Goal: Information Seeking & Learning: Learn about a topic

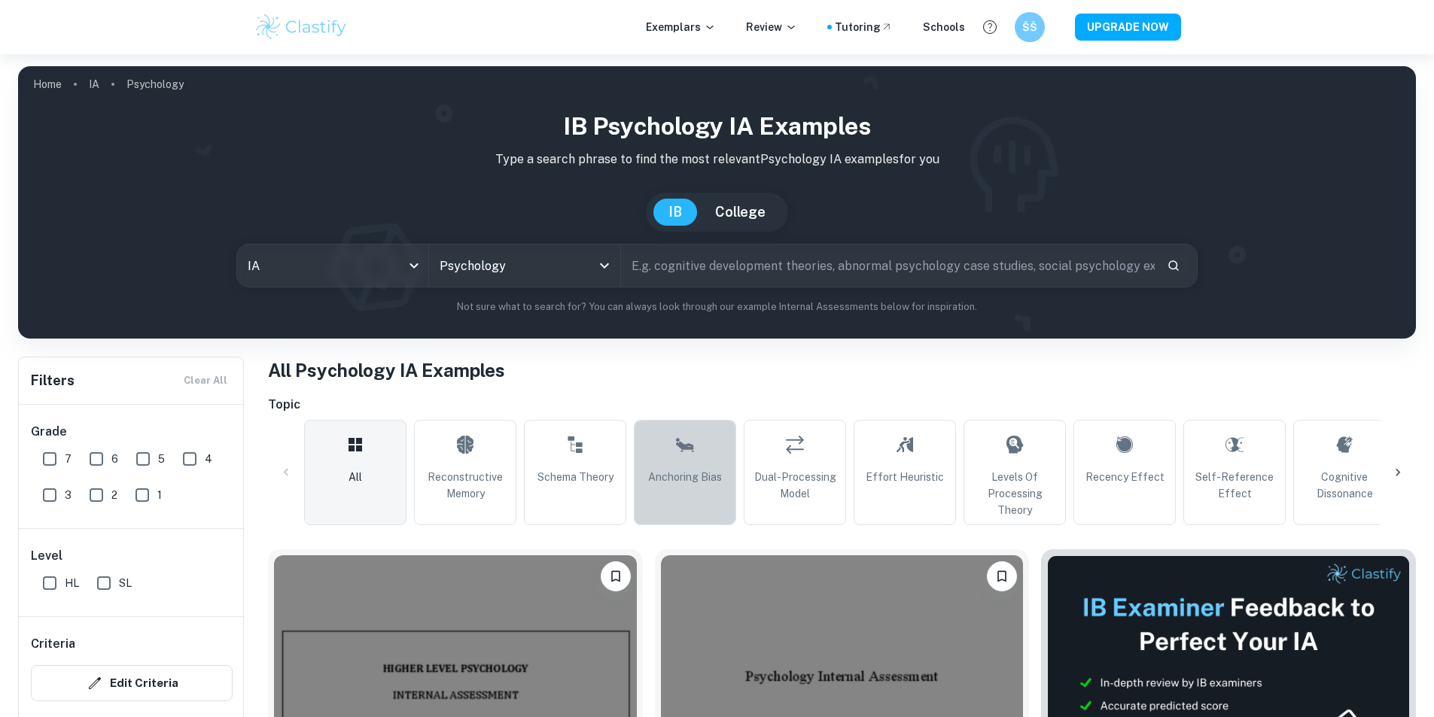
click at [686, 420] on link "Anchoring Bias" at bounding box center [685, 472] width 102 height 105
type input "Anchoring Bias"
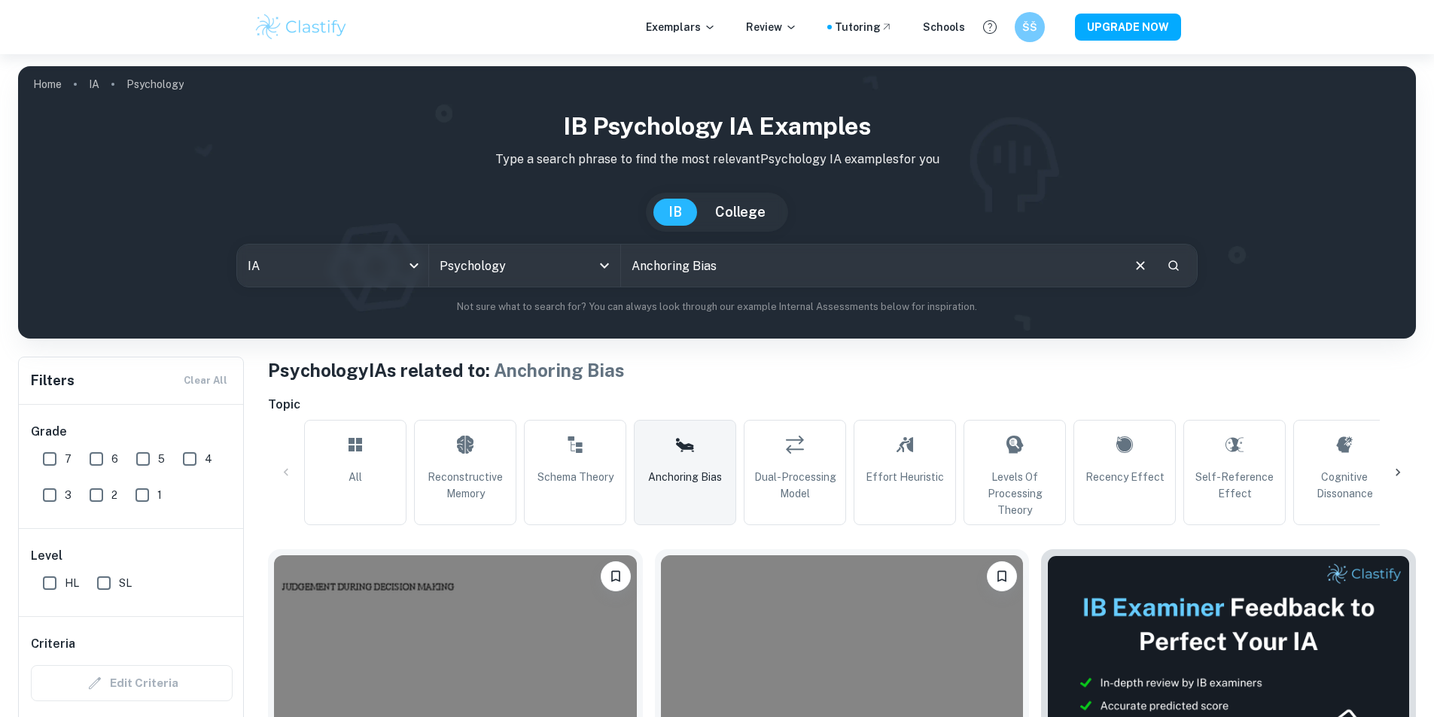
scroll to position [452, 0]
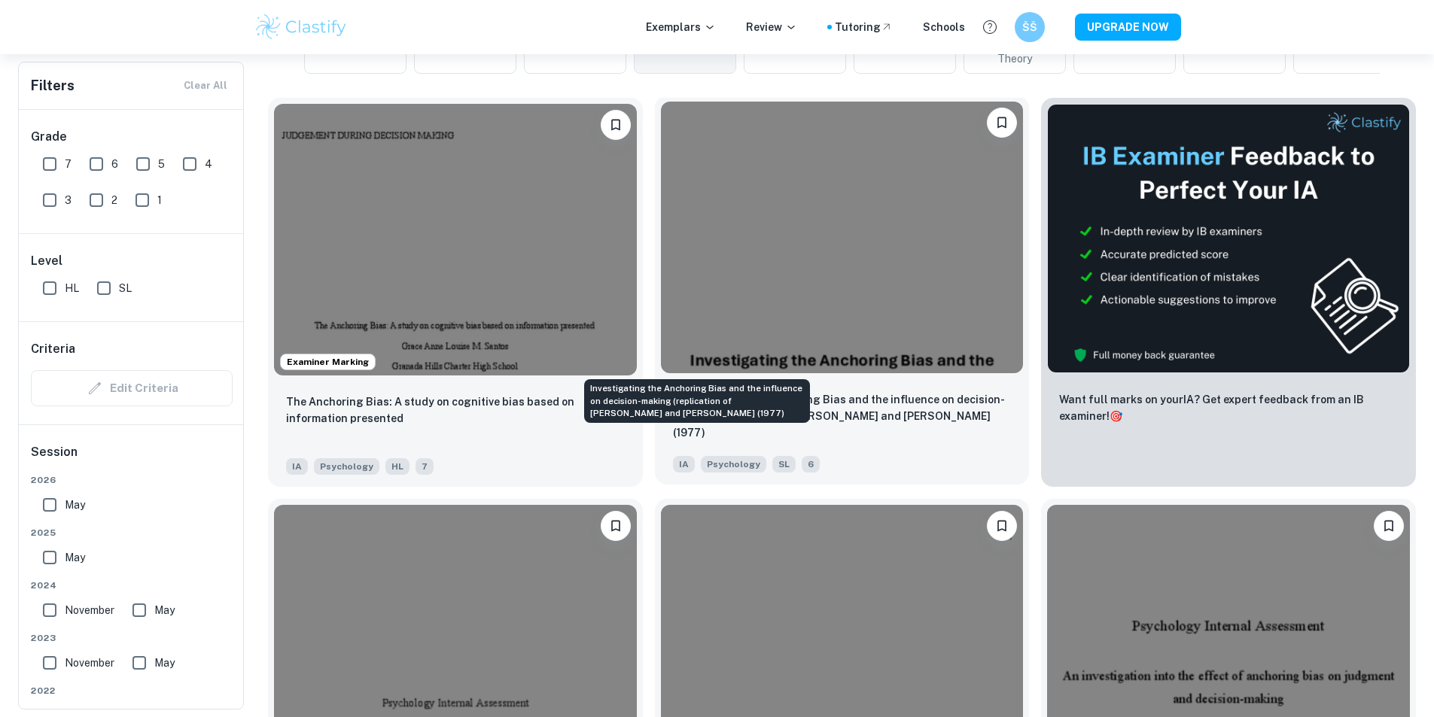
click at [678, 391] on p "Investigating the Anchoring Bias and the influence on decision-making (replicat…" at bounding box center [842, 416] width 339 height 50
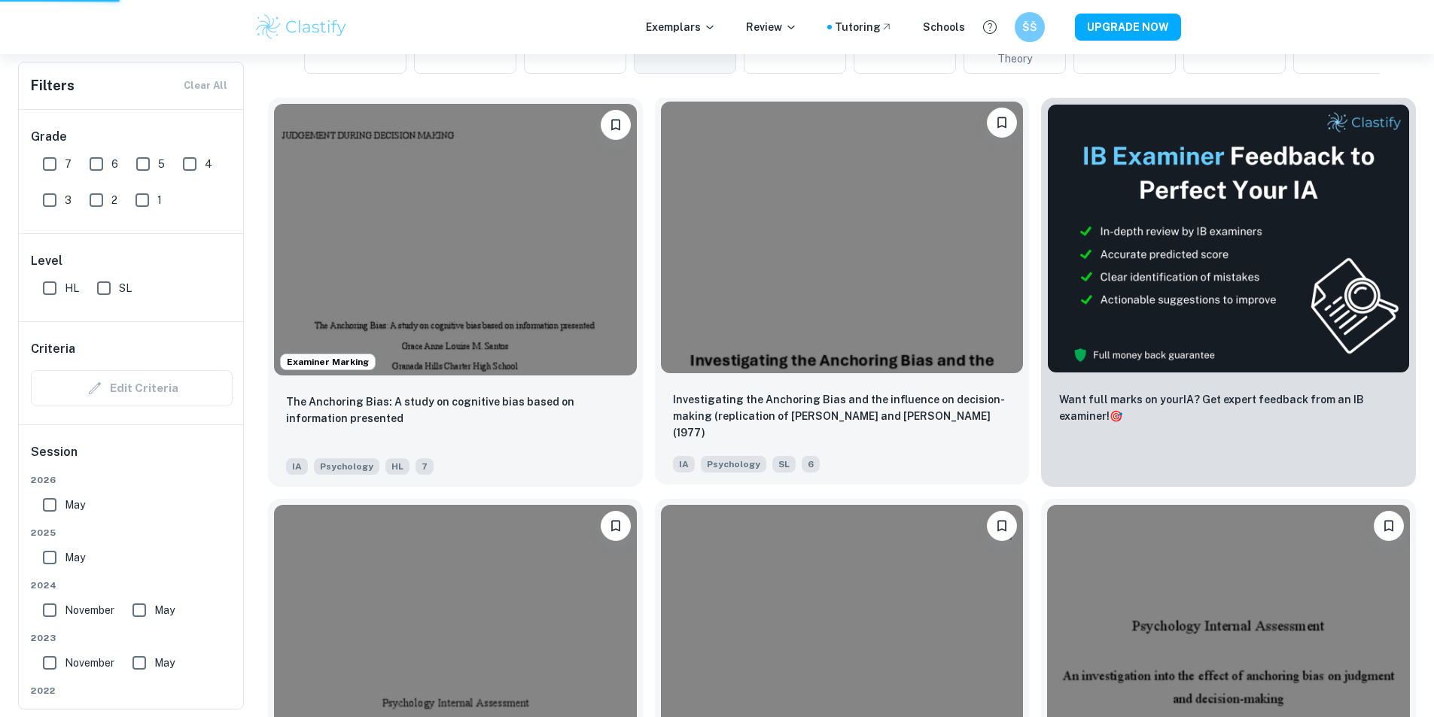
click at [719, 379] on div "Investigating the Anchoring Bias and the influence on decision-making (replicat…" at bounding box center [842, 431] width 375 height 105
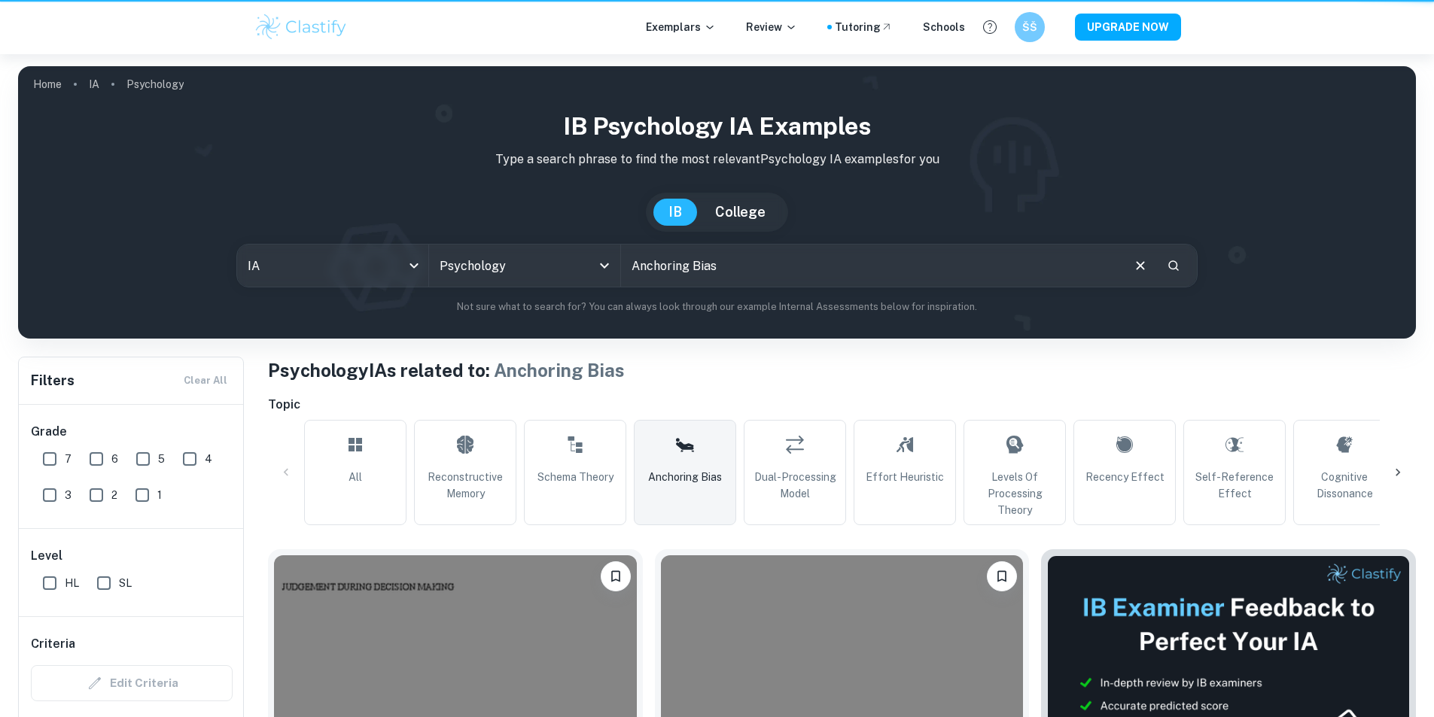
scroll to position [452, 0]
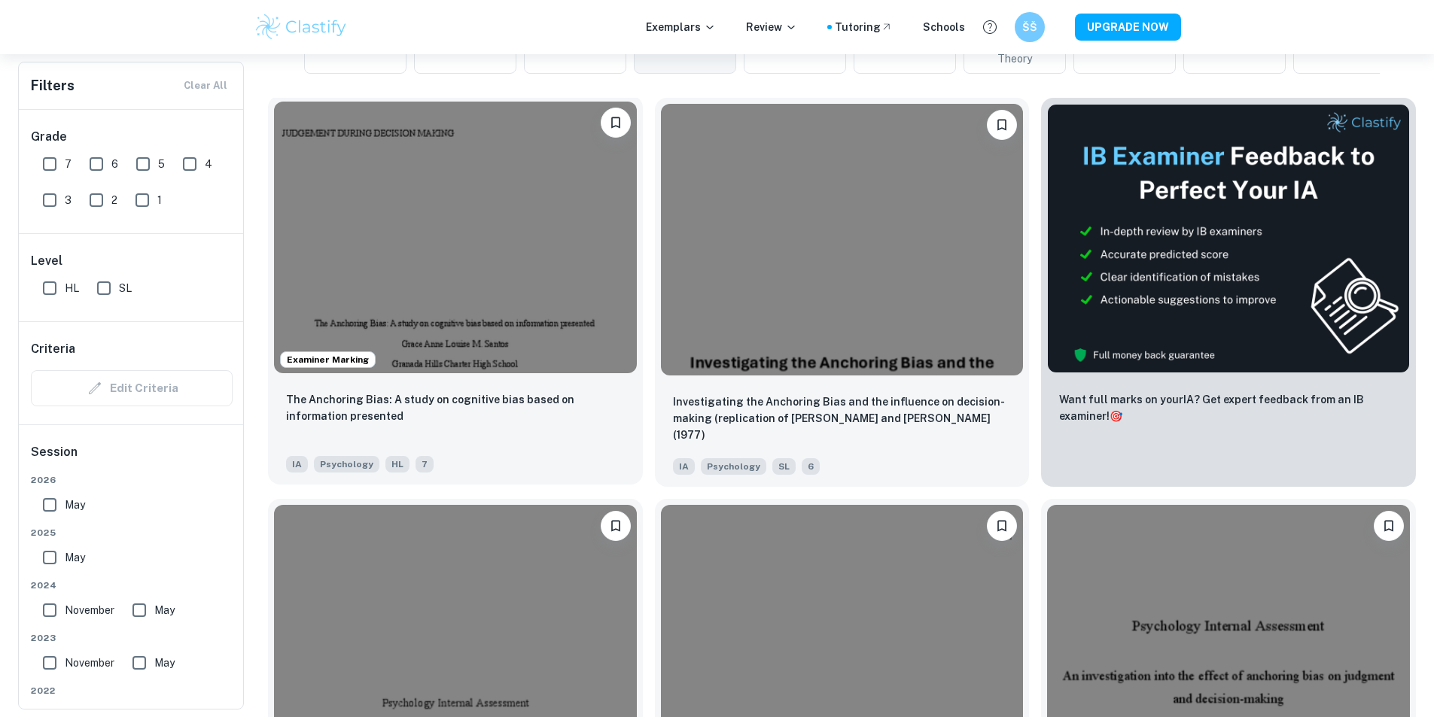
click at [446, 272] on img at bounding box center [455, 238] width 363 height 272
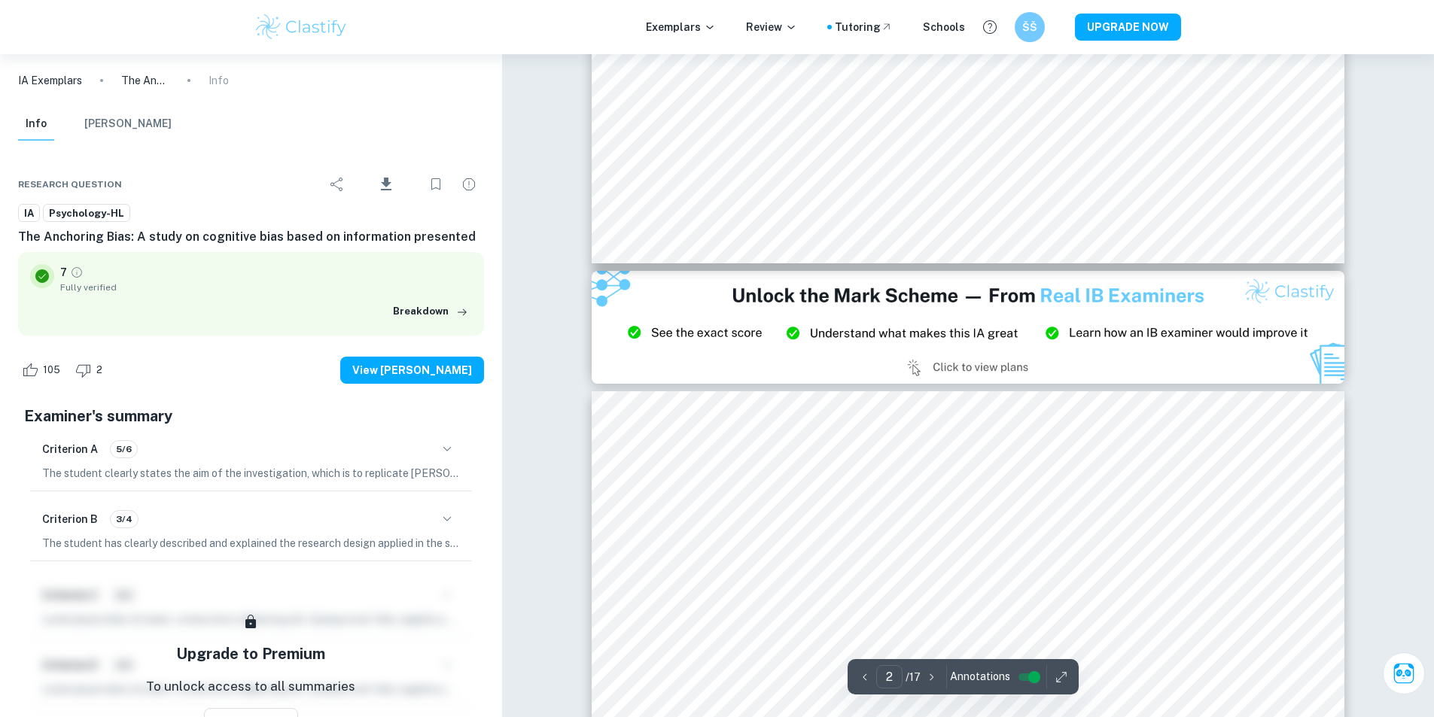
type input "3"
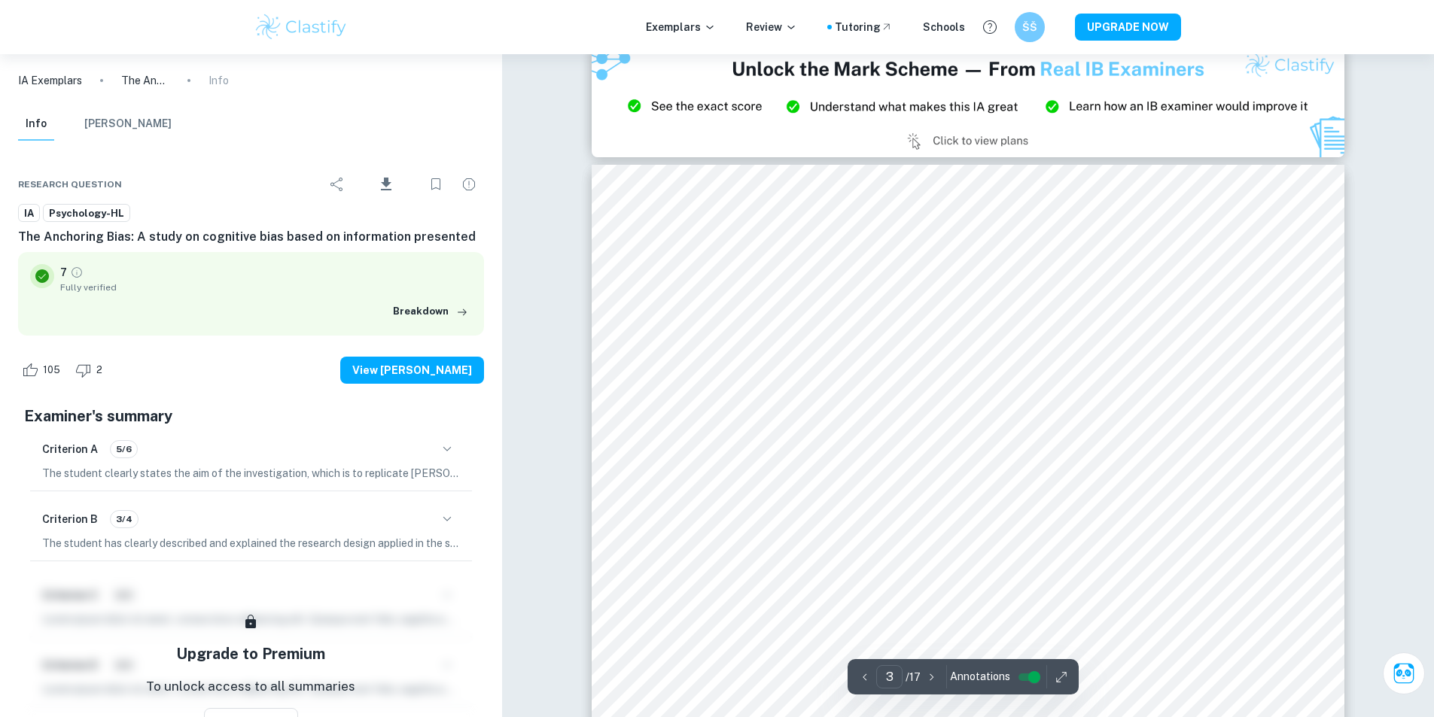
scroll to position [2108, 0]
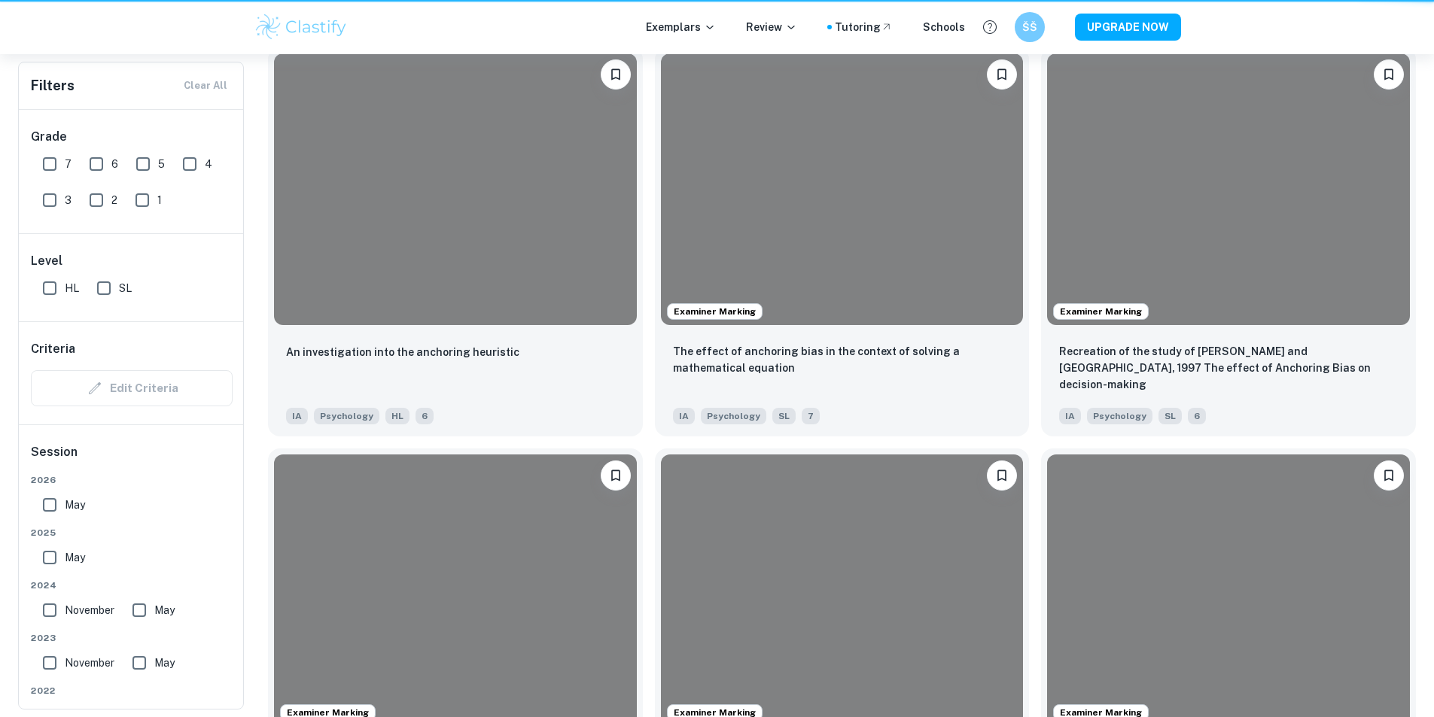
scroll to position [452, 0]
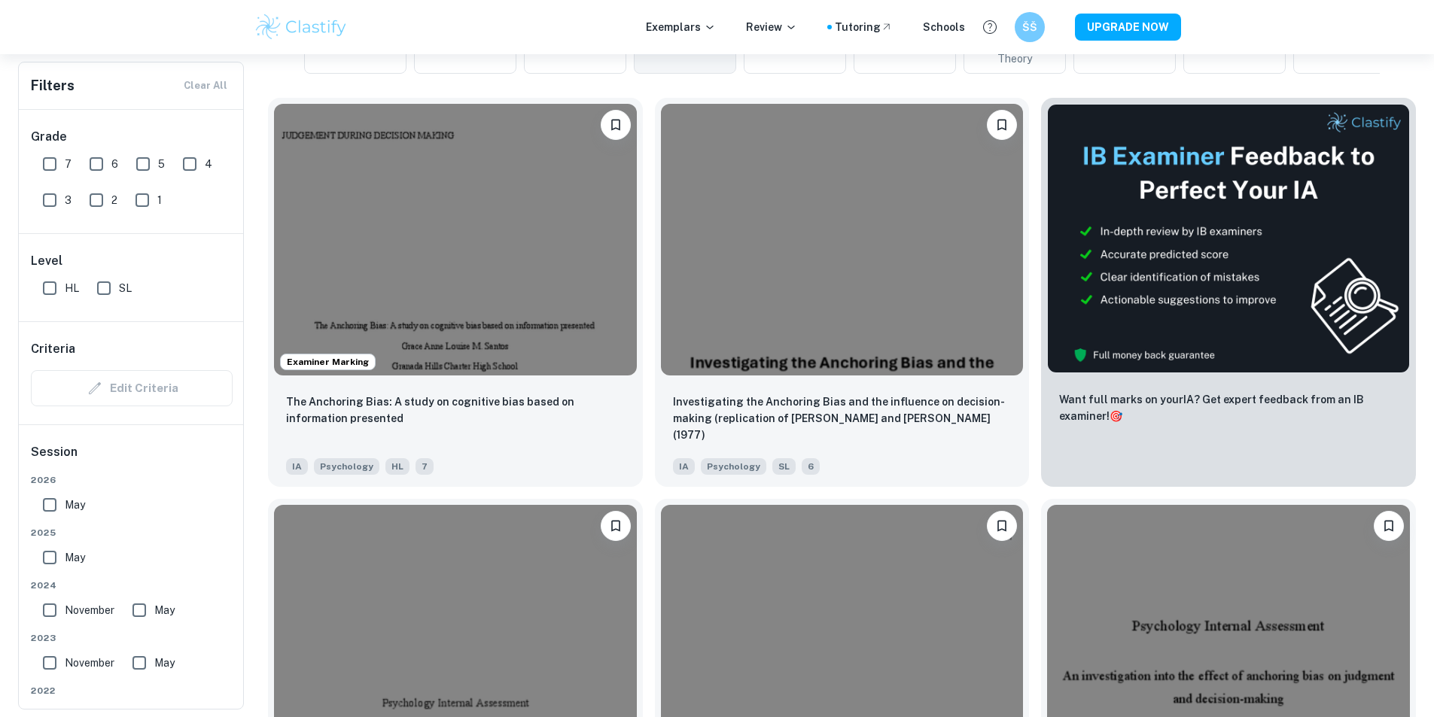
click at [56, 161] on input "7" at bounding box center [50, 164] width 30 height 30
checkbox input "true"
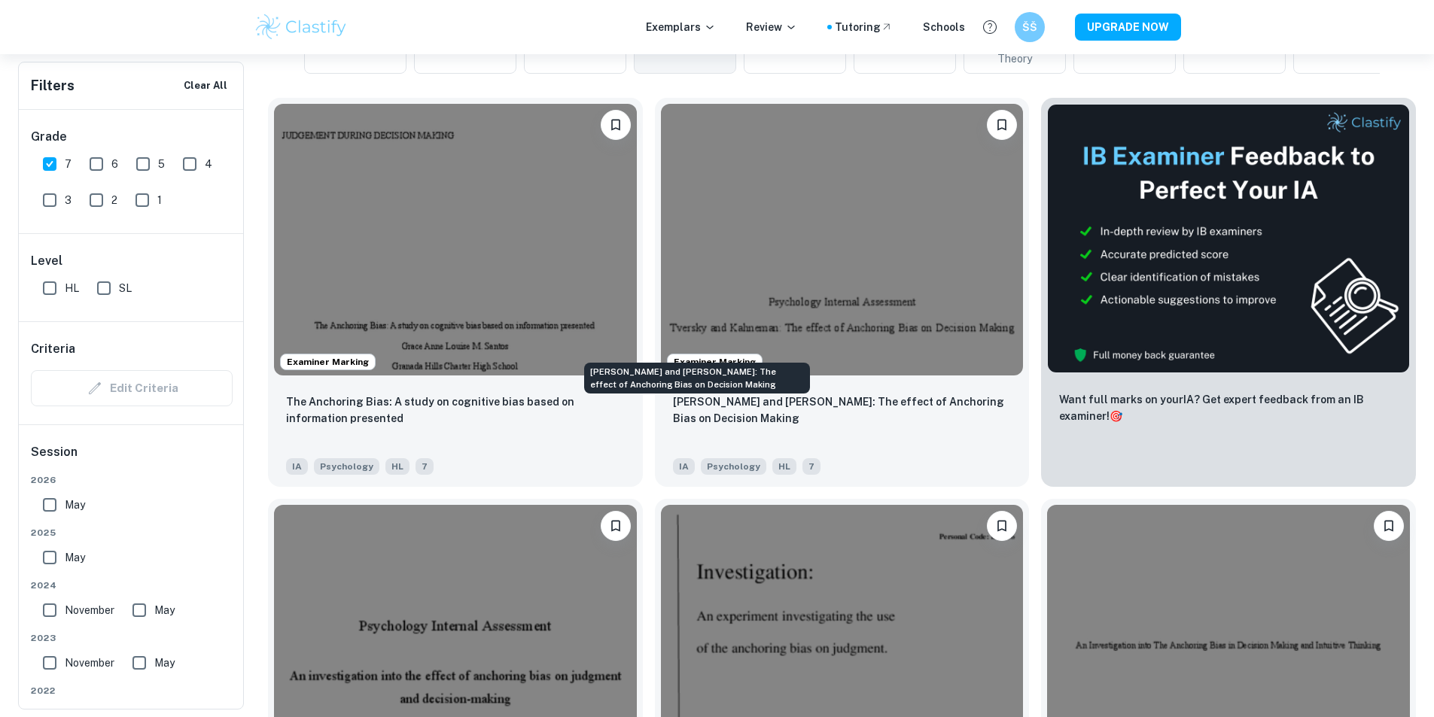
scroll to position [714, 0]
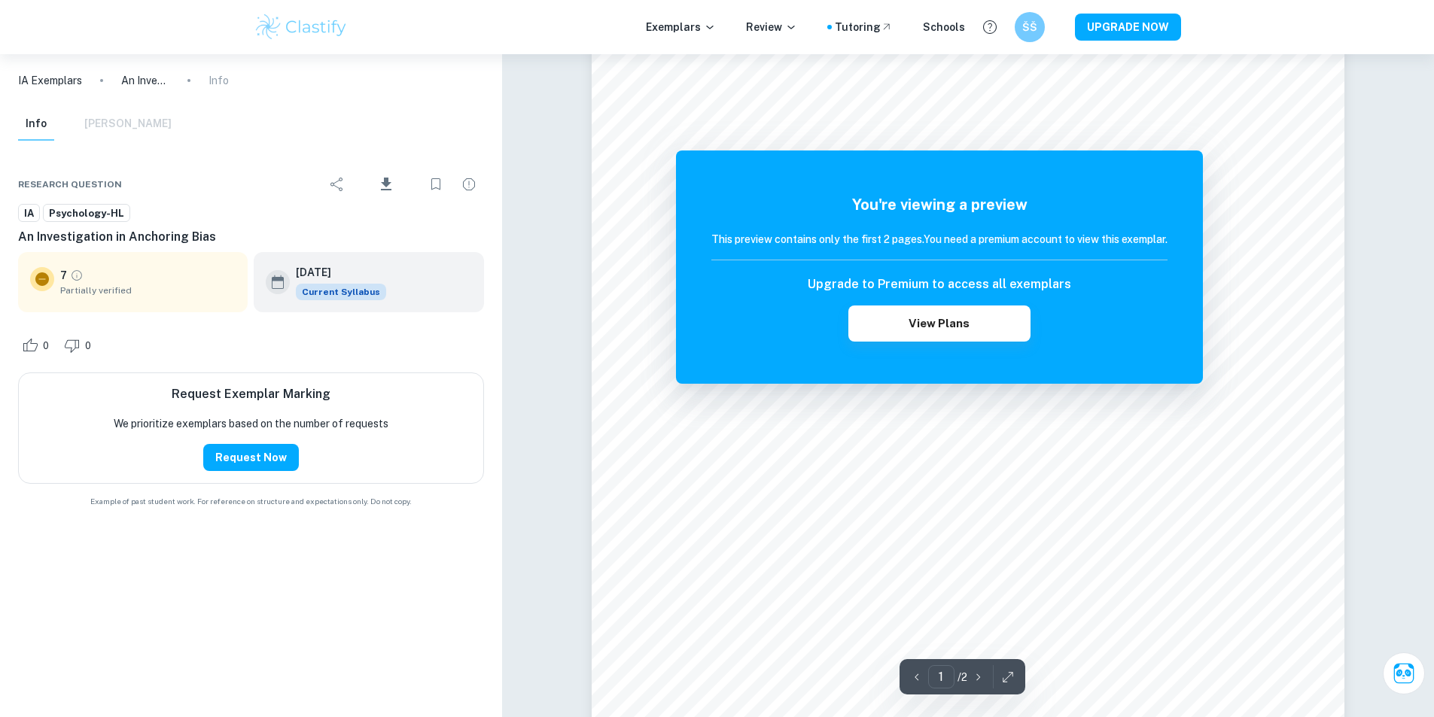
scroll to position [301, 0]
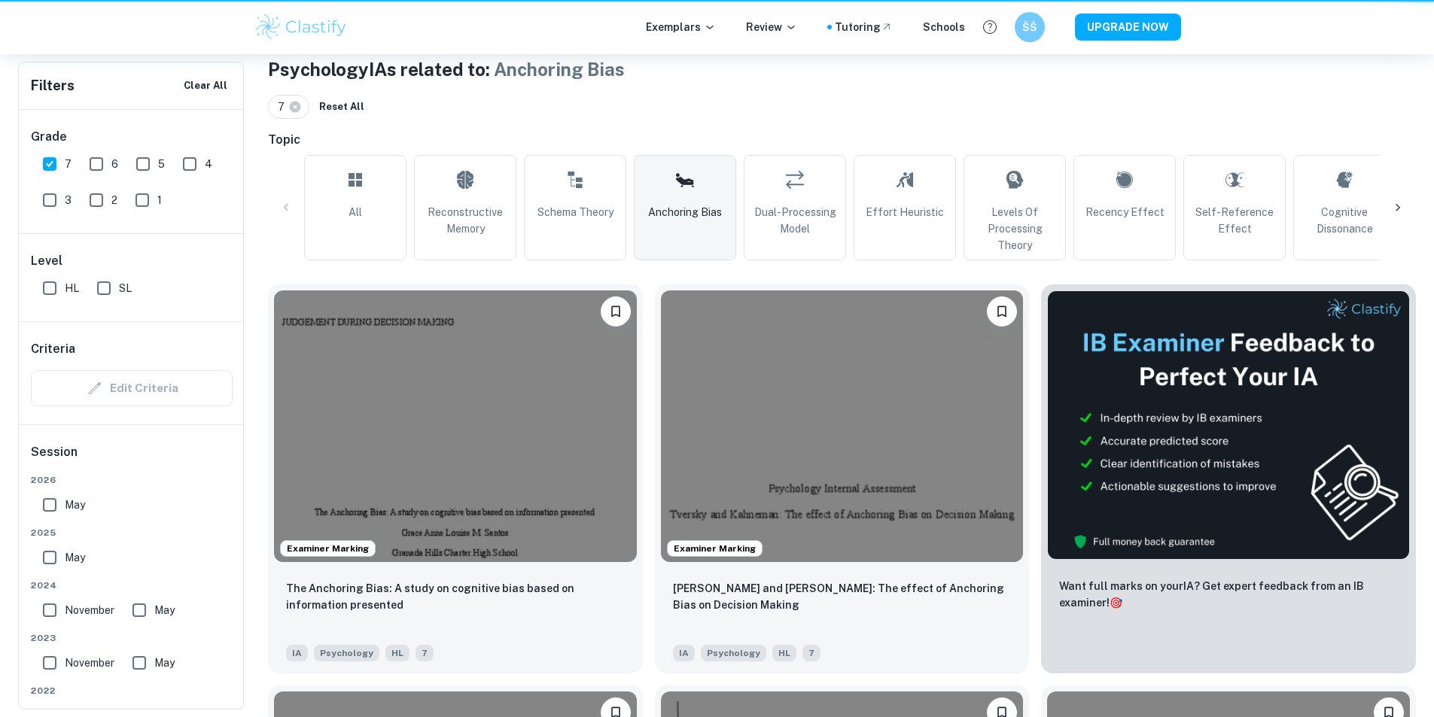
scroll to position [714, 0]
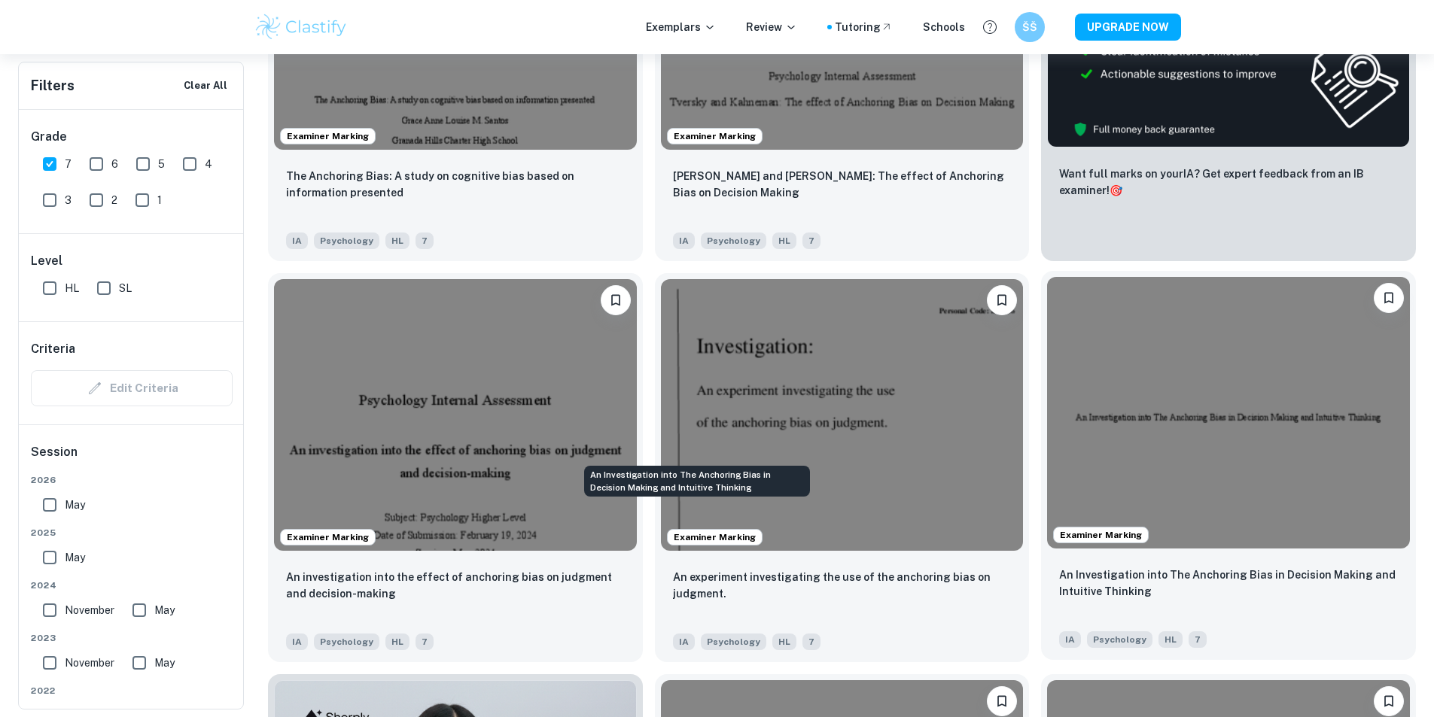
click at [1059, 567] on p "An Investigation into The Anchoring Bias in Decision Making and Intuitive Think…" at bounding box center [1228, 583] width 339 height 33
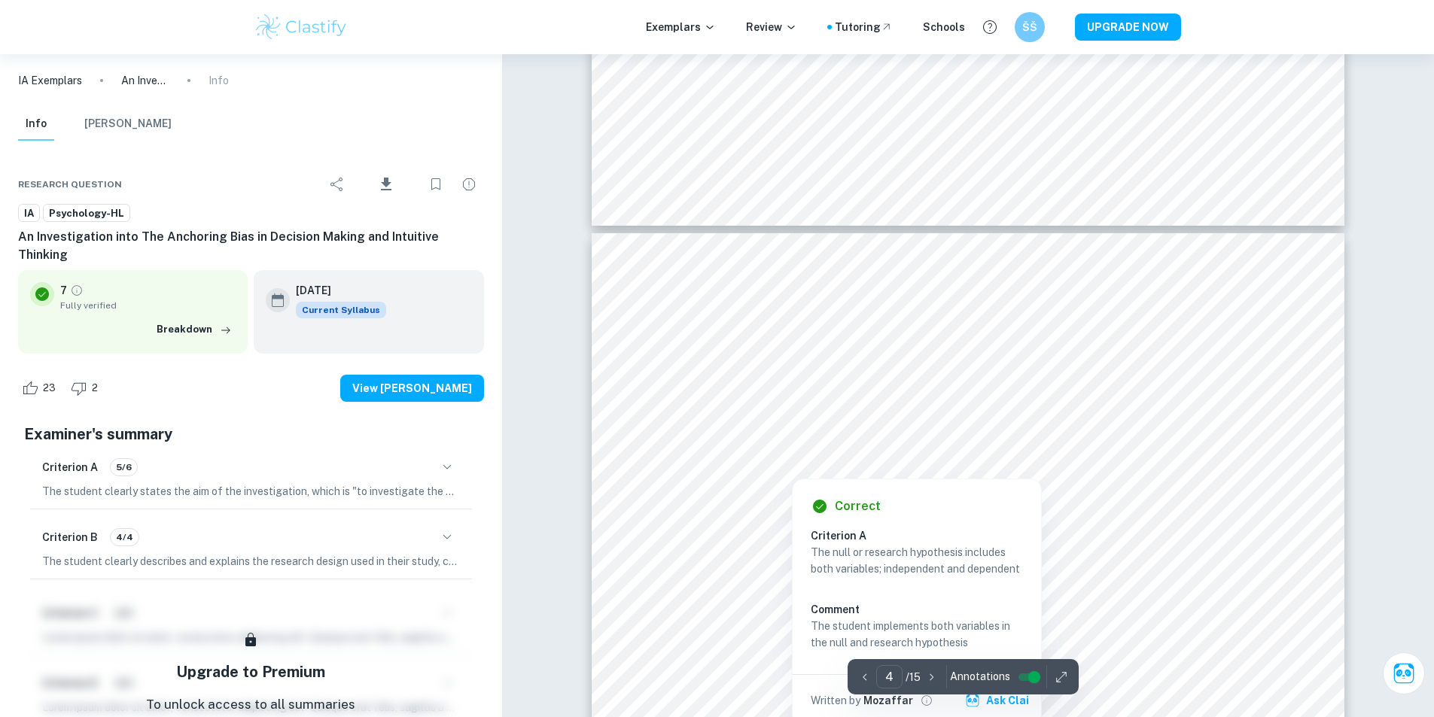
scroll to position [3087, 0]
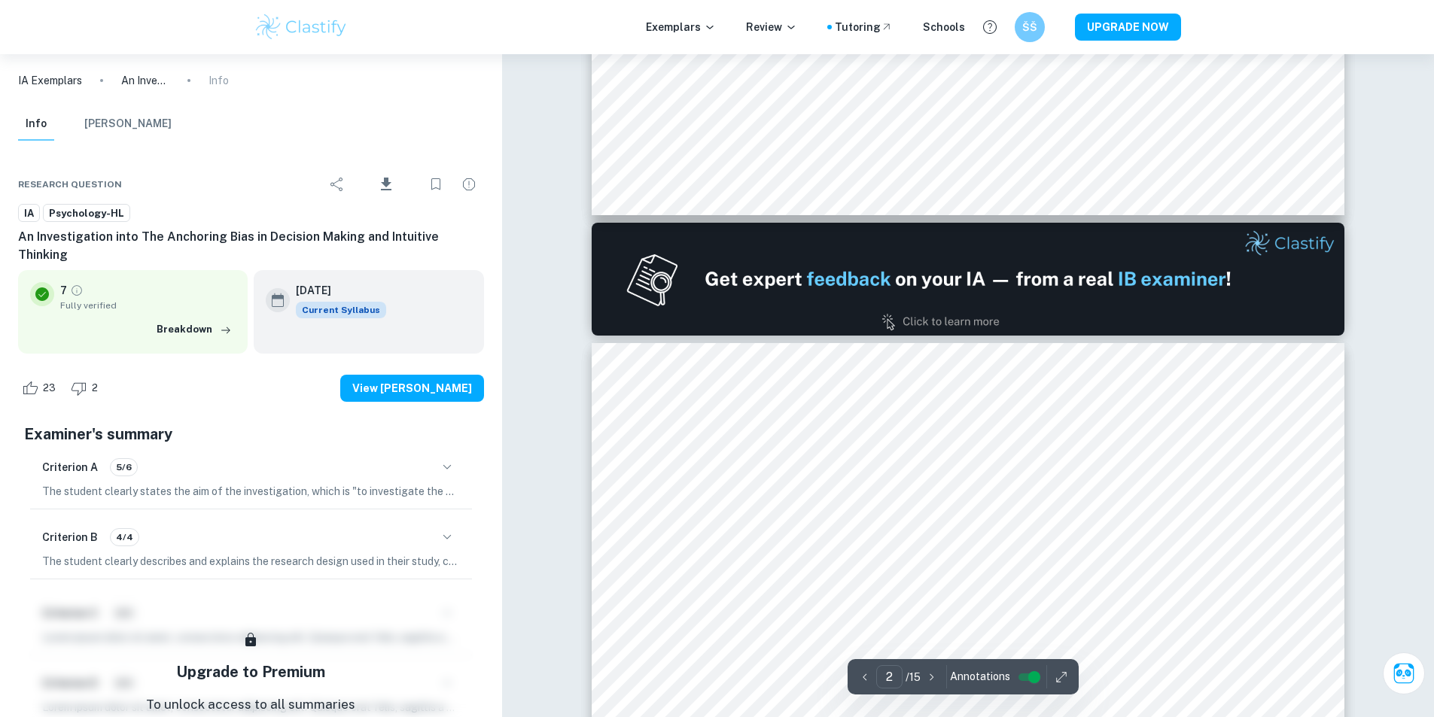
type input "1"
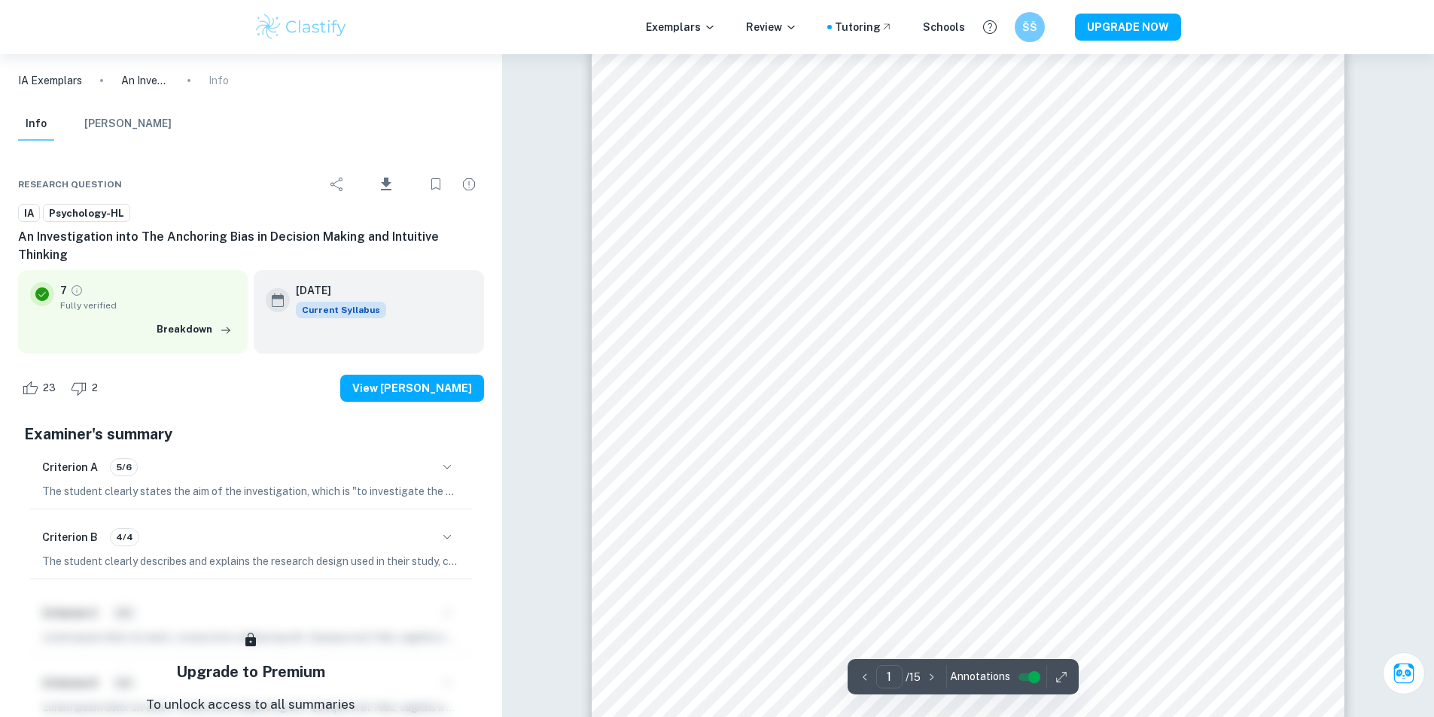
scroll to position [0, 0]
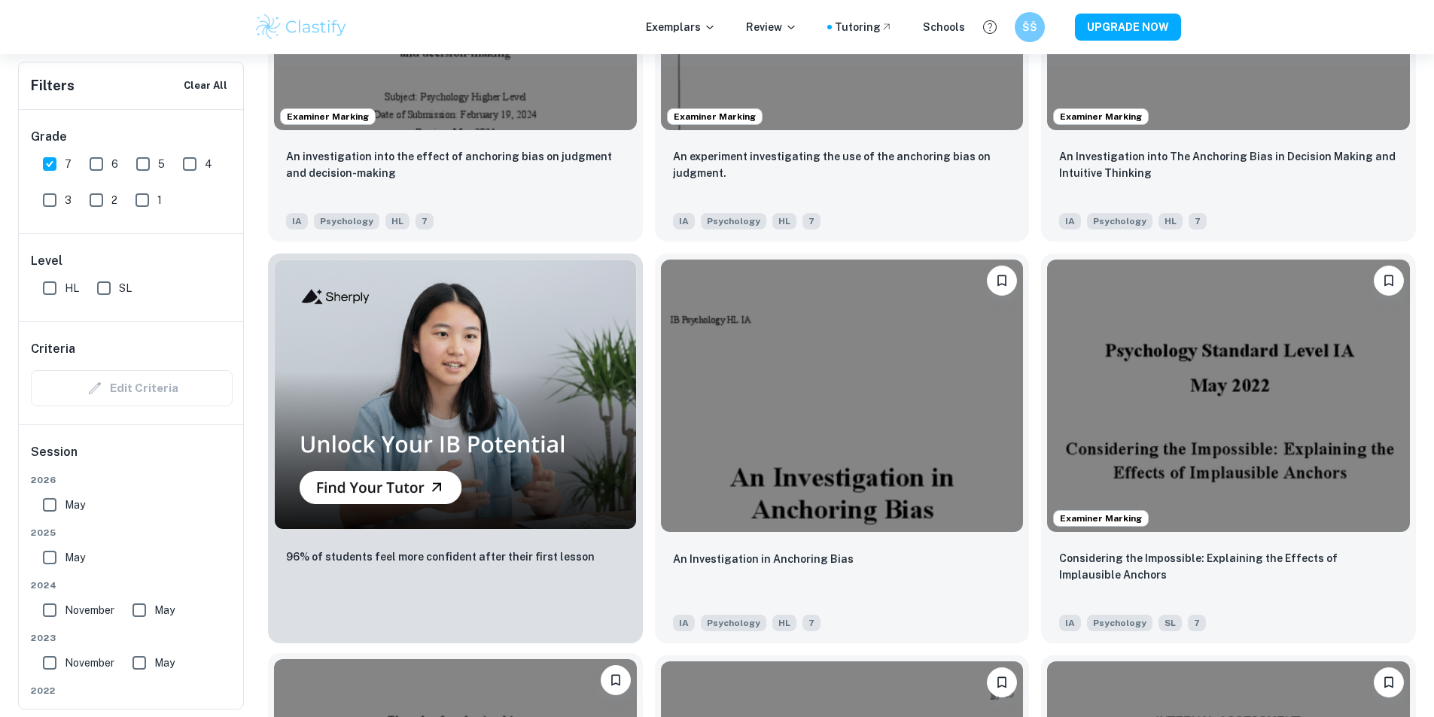
scroll to position [1165, 0]
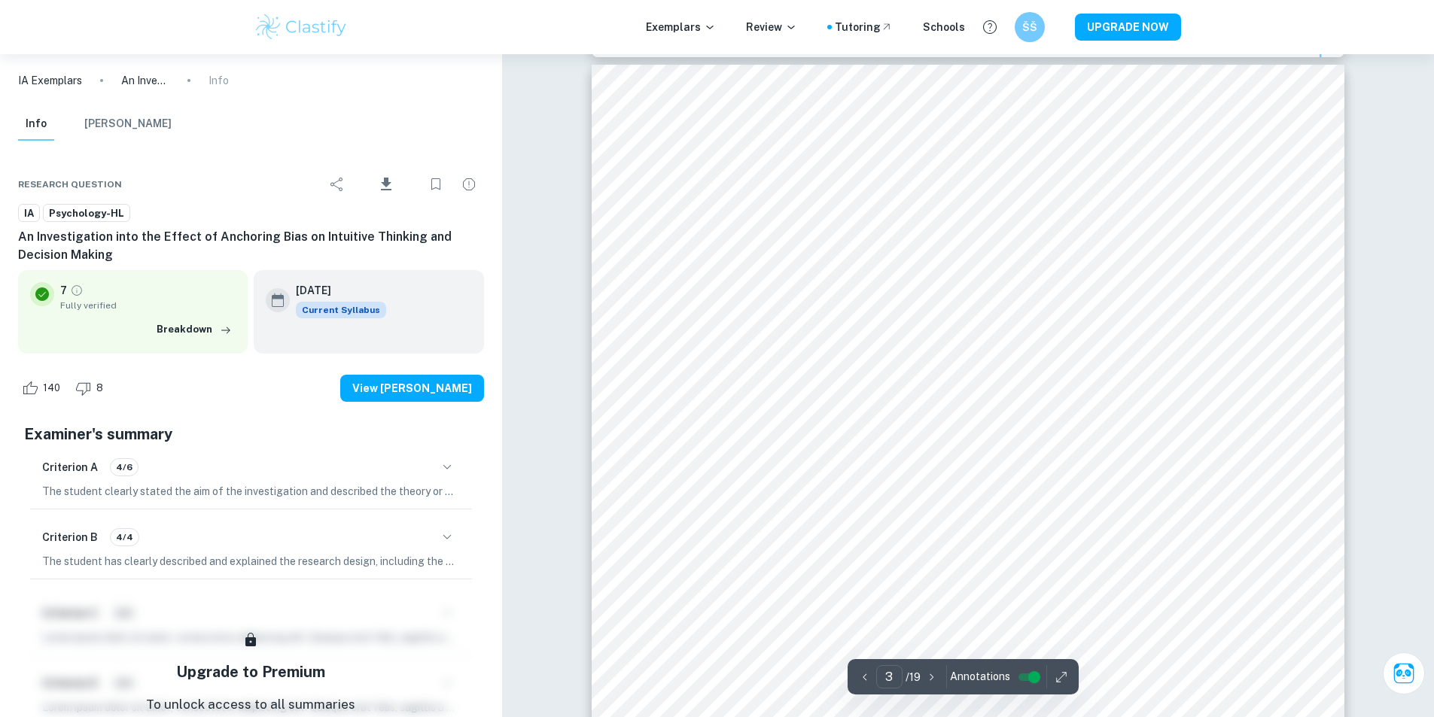
scroll to position [2409, 0]
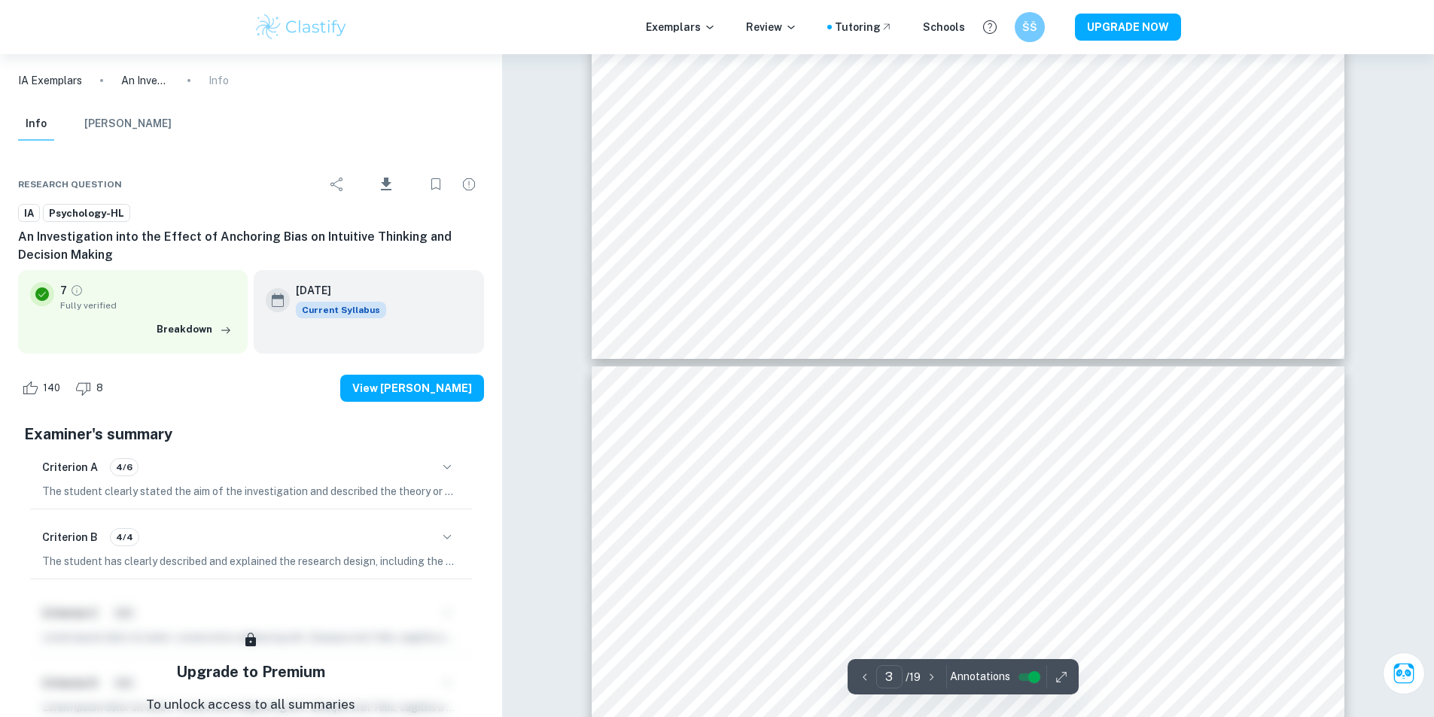
type input "4"
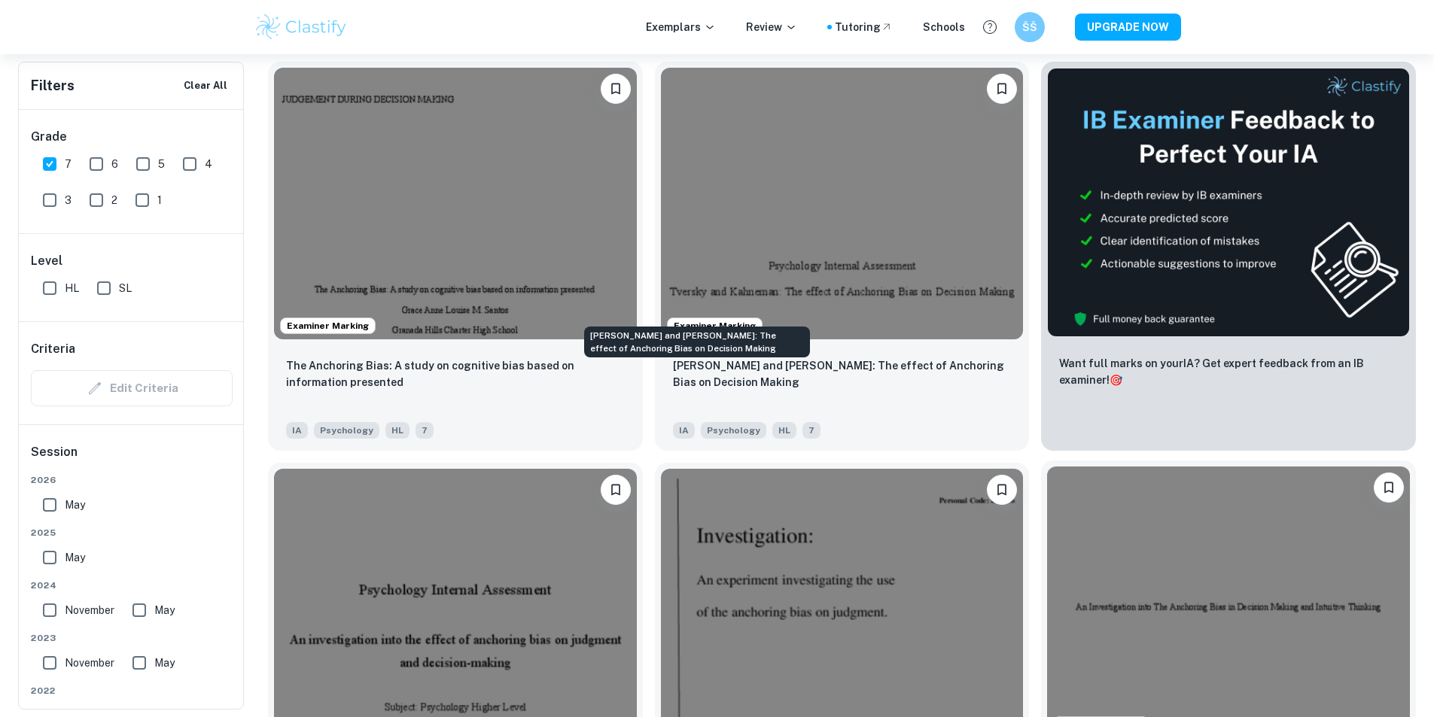
scroll to position [527, 0]
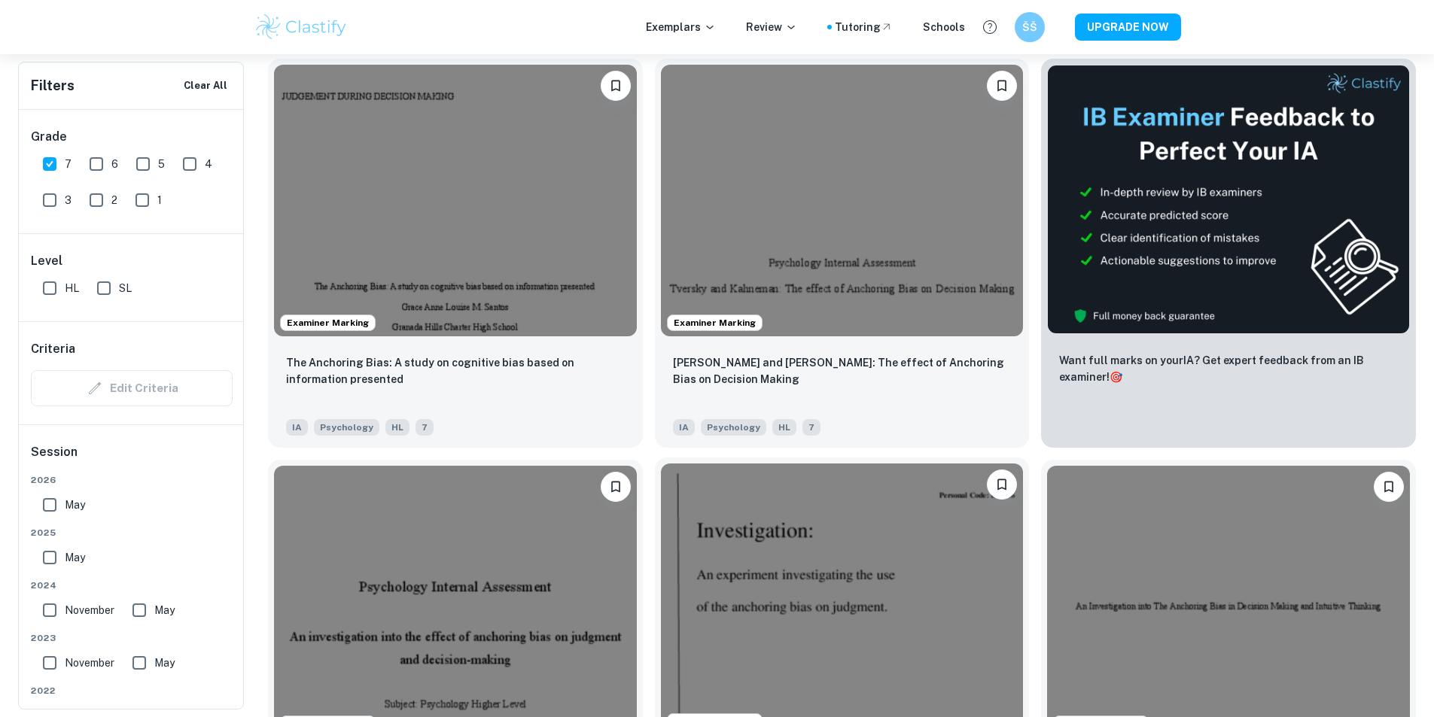
click at [661, 503] on img at bounding box center [842, 600] width 363 height 272
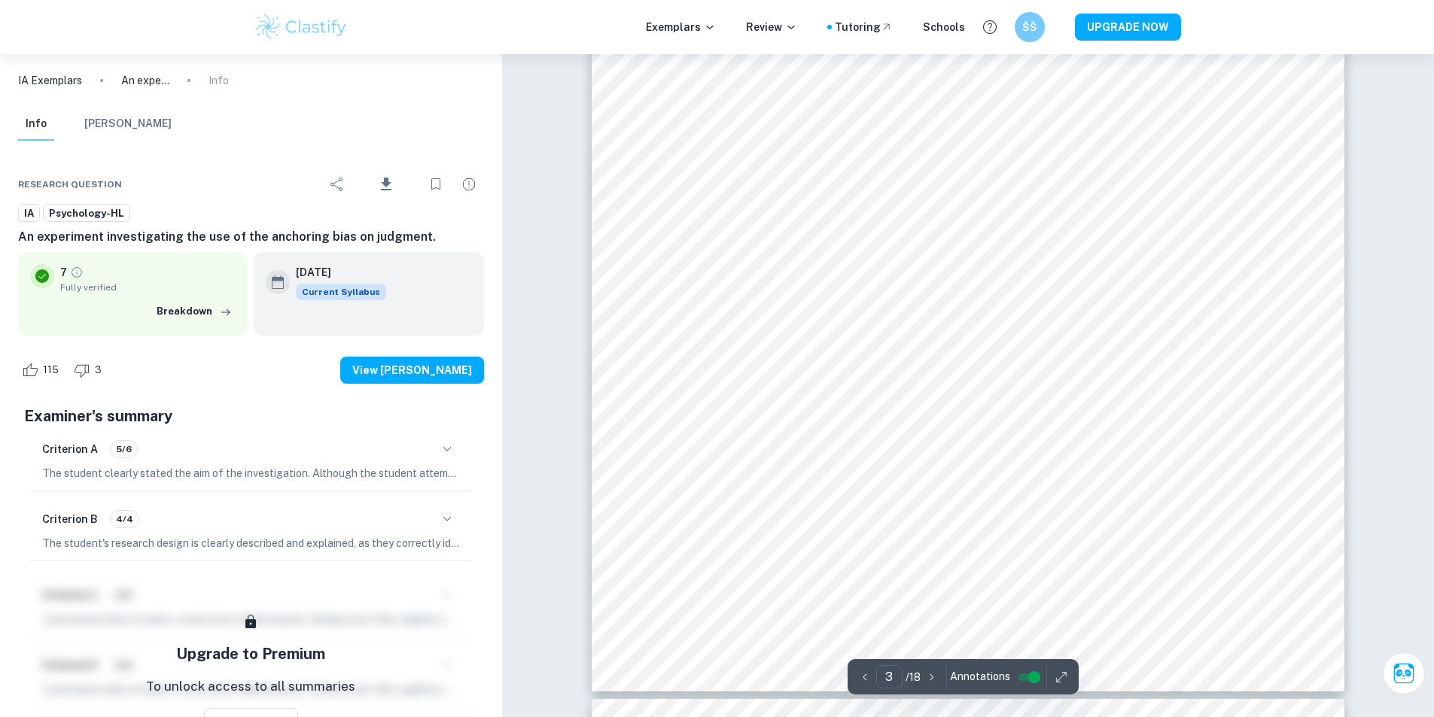
scroll to position [2861, 0]
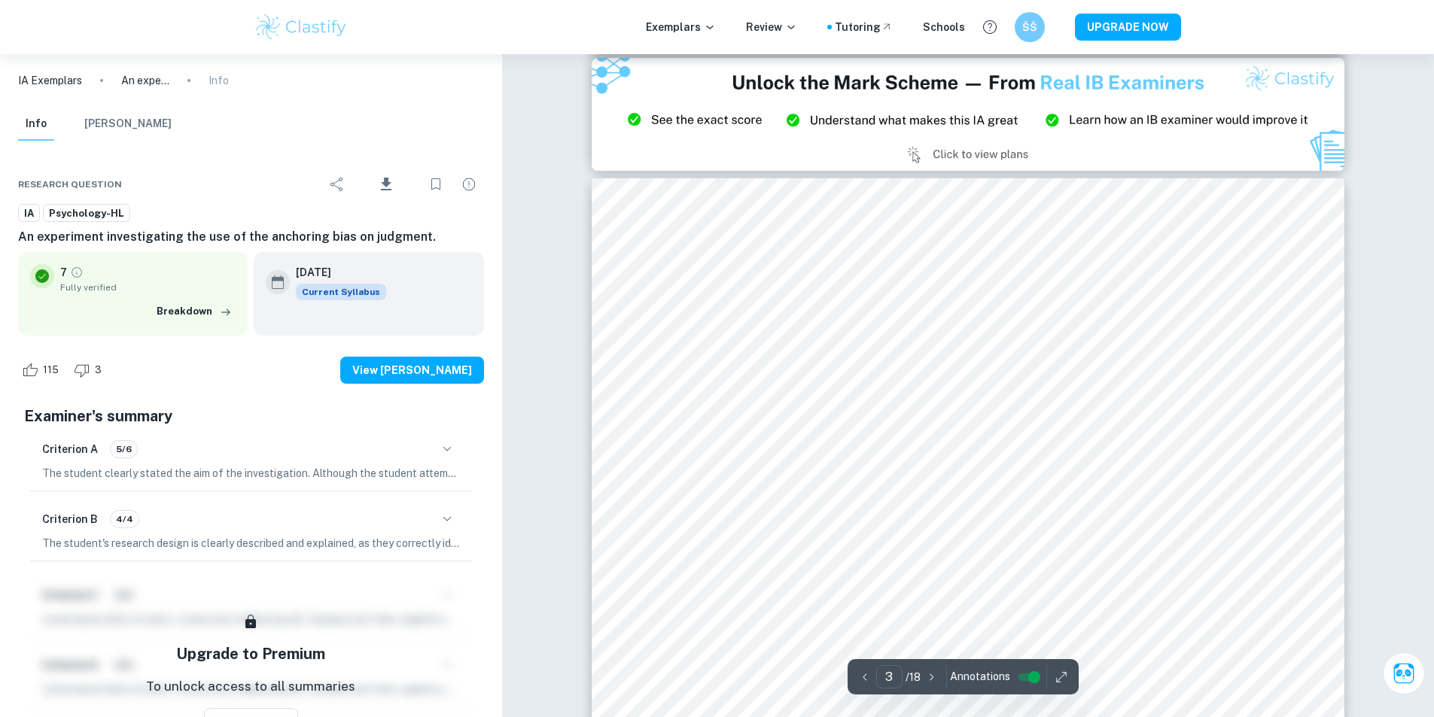
type input "2"
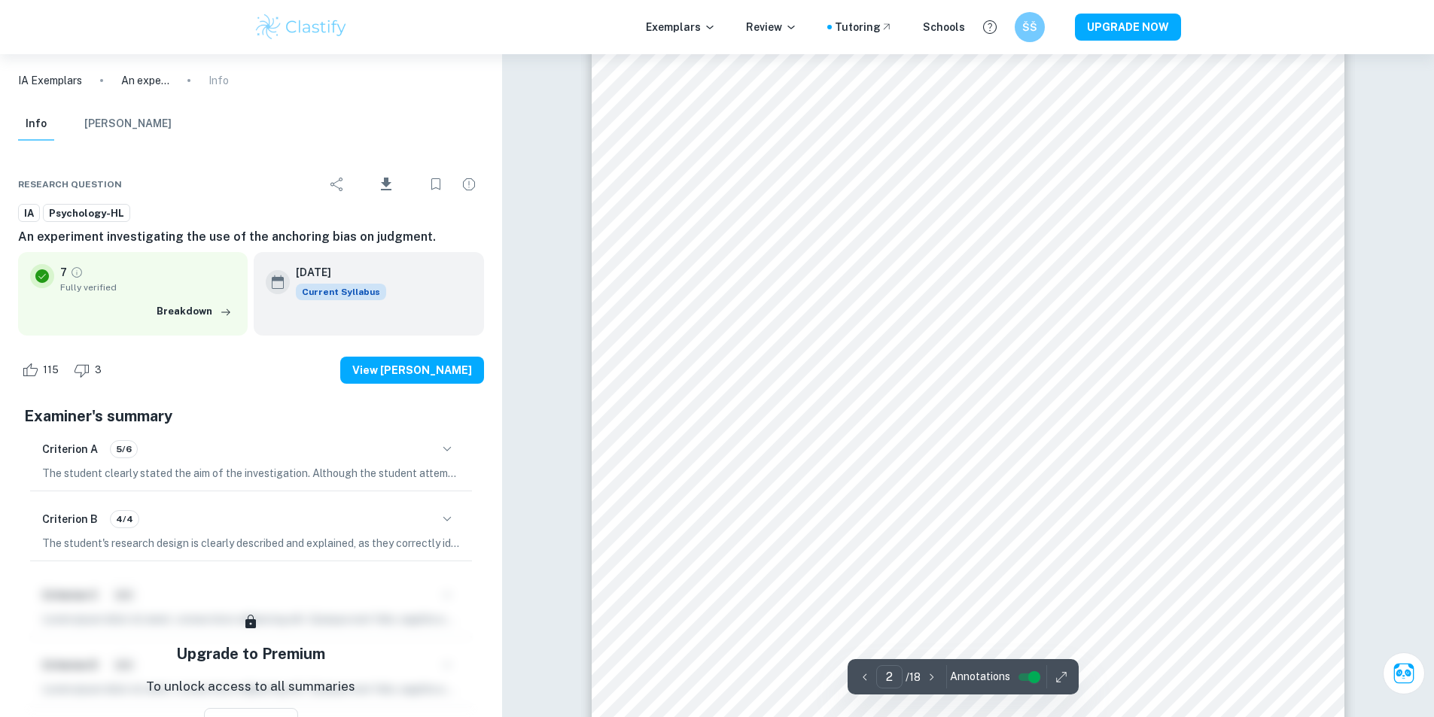
scroll to position [1430, 0]
